Goal: Transaction & Acquisition: Purchase product/service

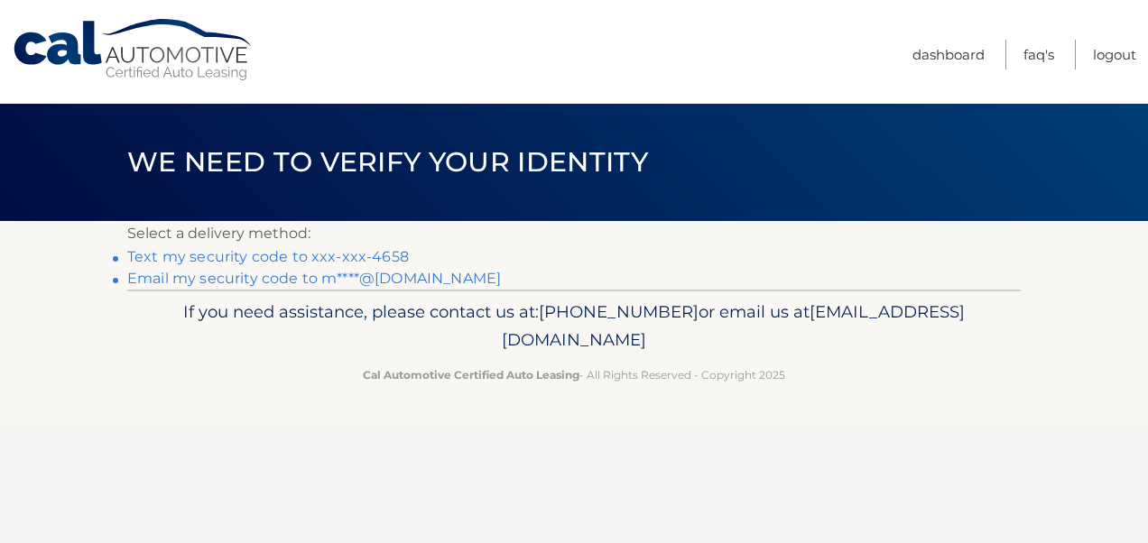
click at [390, 254] on link "Text my security code to xxx-xxx-4658" at bounding box center [268, 256] width 282 height 17
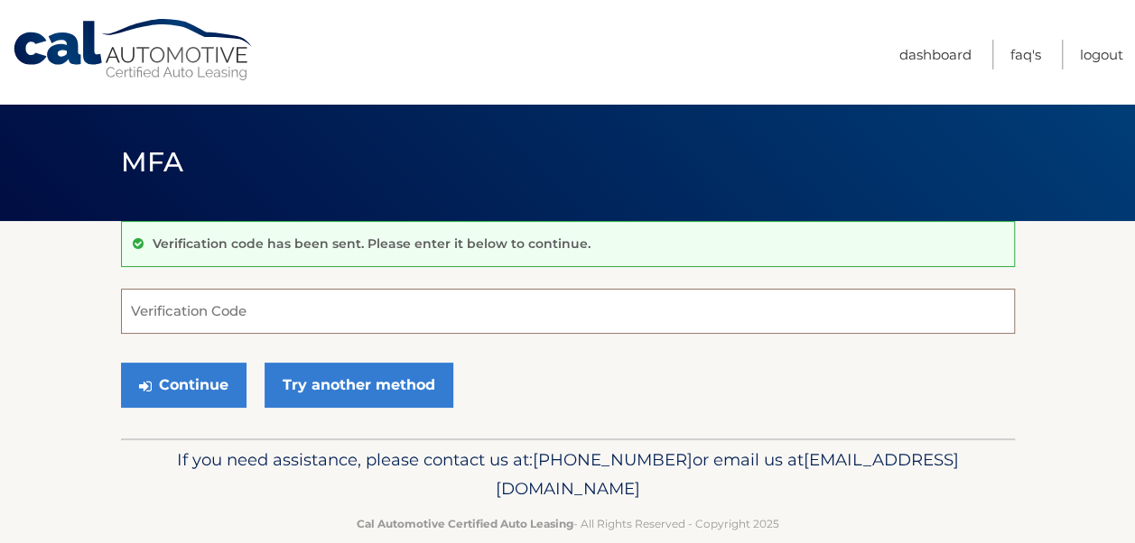
click at [338, 308] on input "Verification Code" at bounding box center [568, 311] width 894 height 45
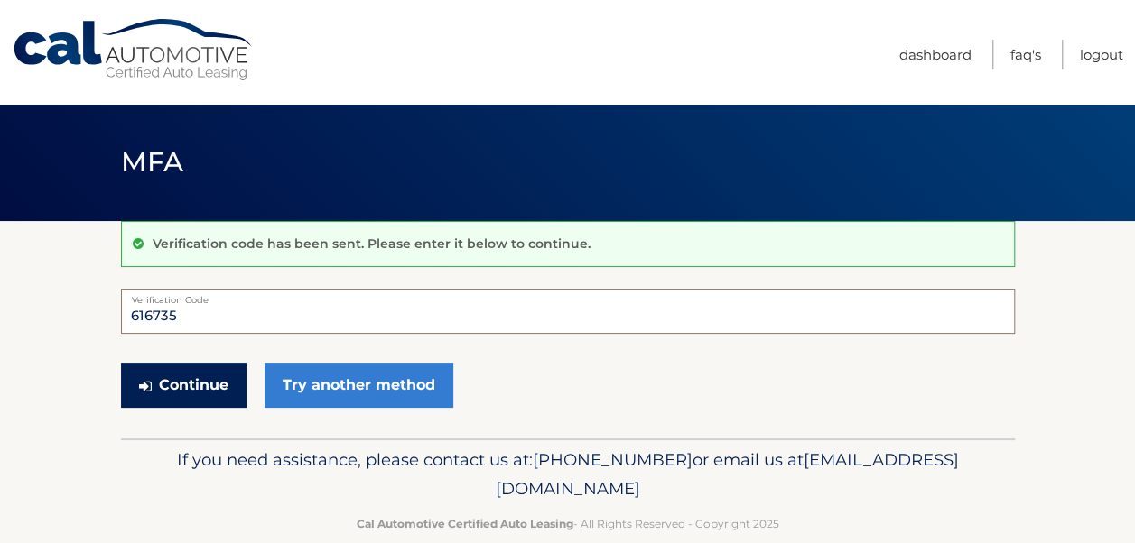
type input "616735"
click at [207, 375] on button "Continue" at bounding box center [183, 385] width 125 height 45
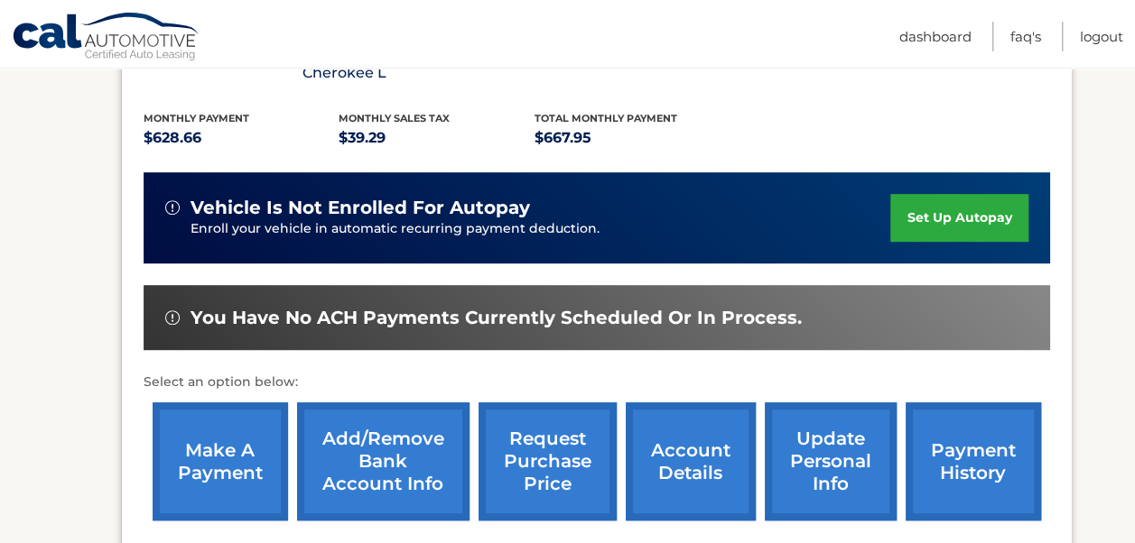
scroll to position [388, 0]
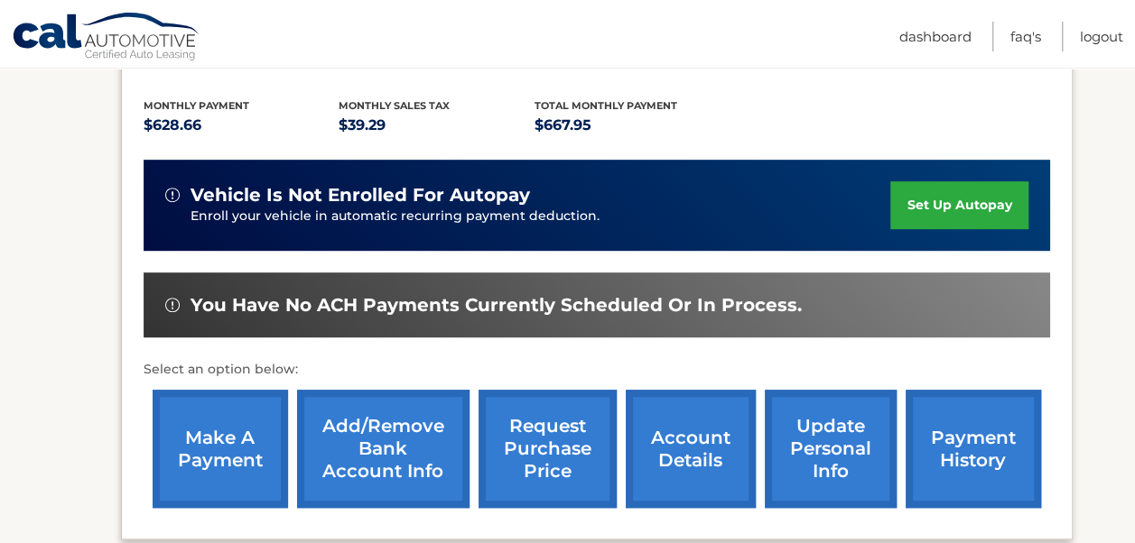
click at [218, 459] on link "make a payment" at bounding box center [220, 449] width 135 height 118
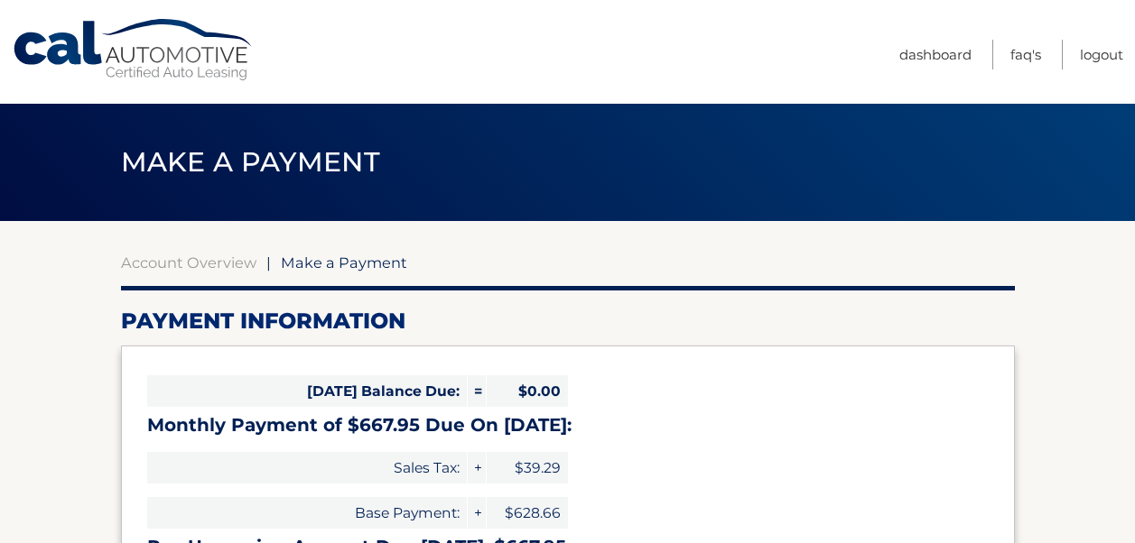
select select "OGIyNzZkNTItY2MyNS00YjQ1LWFkODYtMGNlMmNhMTI2N2Y5"
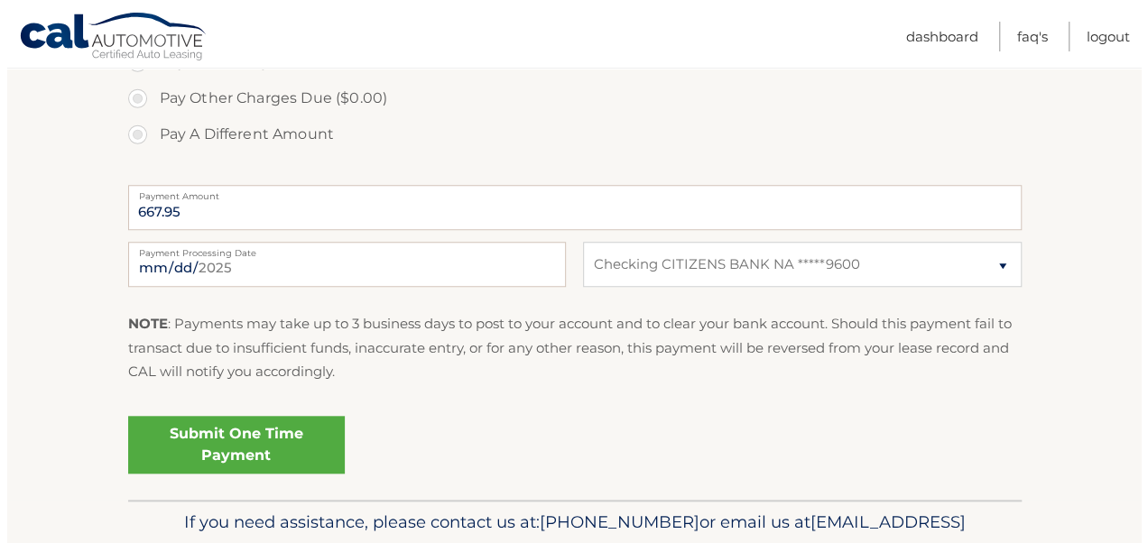
scroll to position [670, 0]
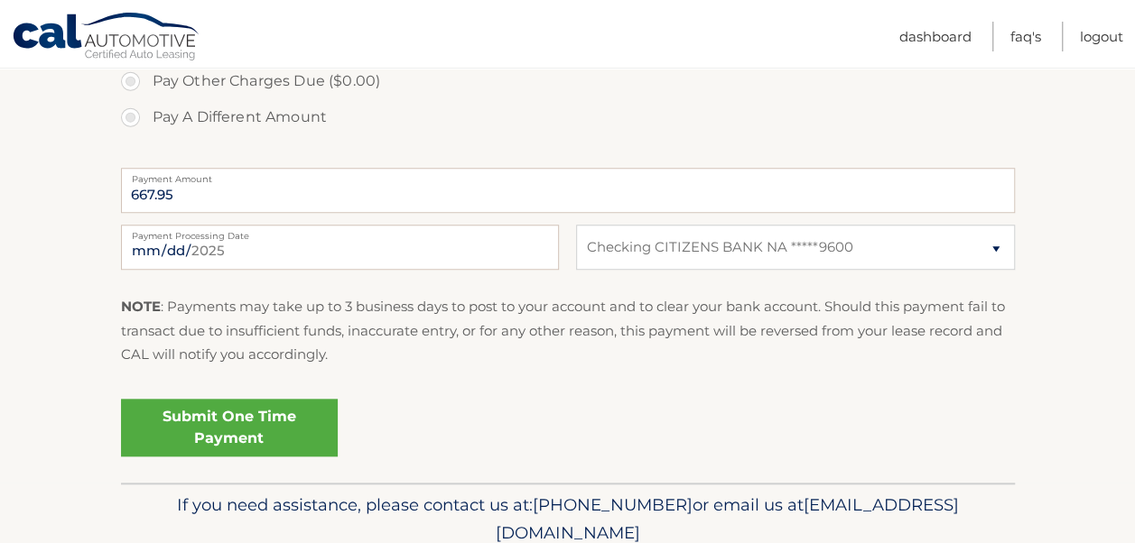
click at [267, 431] on link "Submit One Time Payment" at bounding box center [229, 428] width 217 height 58
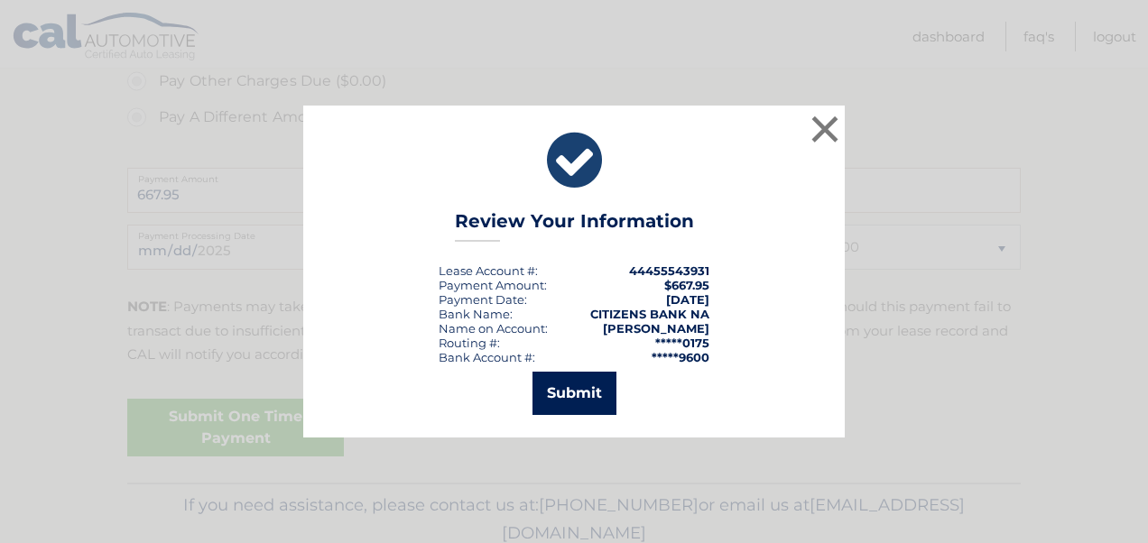
click at [596, 391] on button "Submit" at bounding box center [575, 393] width 84 height 43
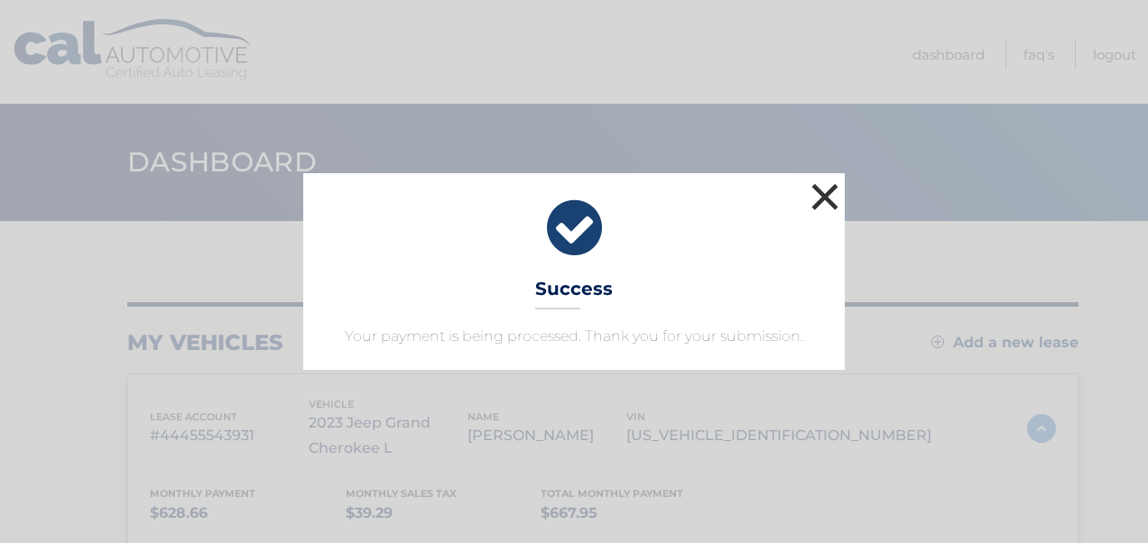
click at [823, 193] on button "×" at bounding box center [825, 197] width 36 height 36
